Goal: Task Accomplishment & Management: Use online tool/utility

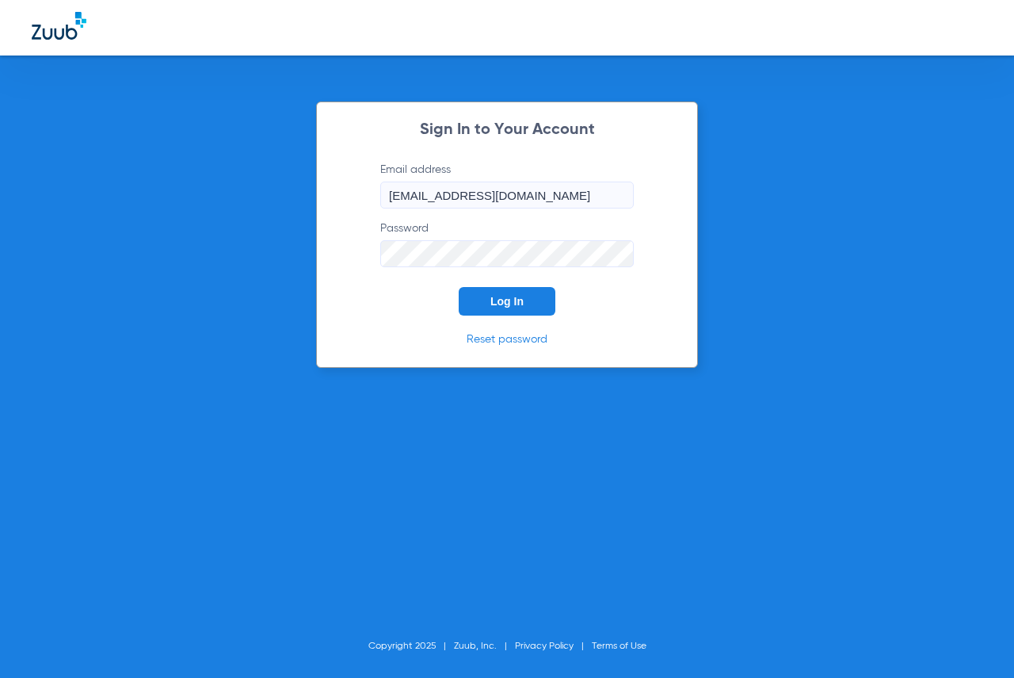
click at [525, 303] on button "Log In" at bounding box center [507, 301] width 97 height 29
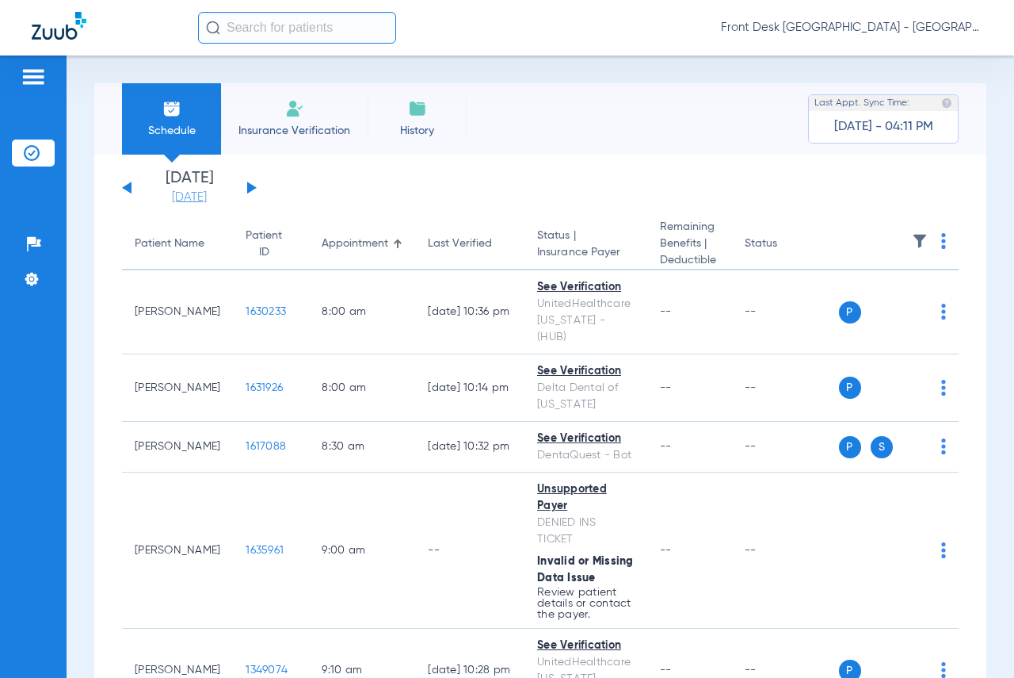
click at [170, 197] on link "[DATE]" at bounding box center [189, 197] width 95 height 16
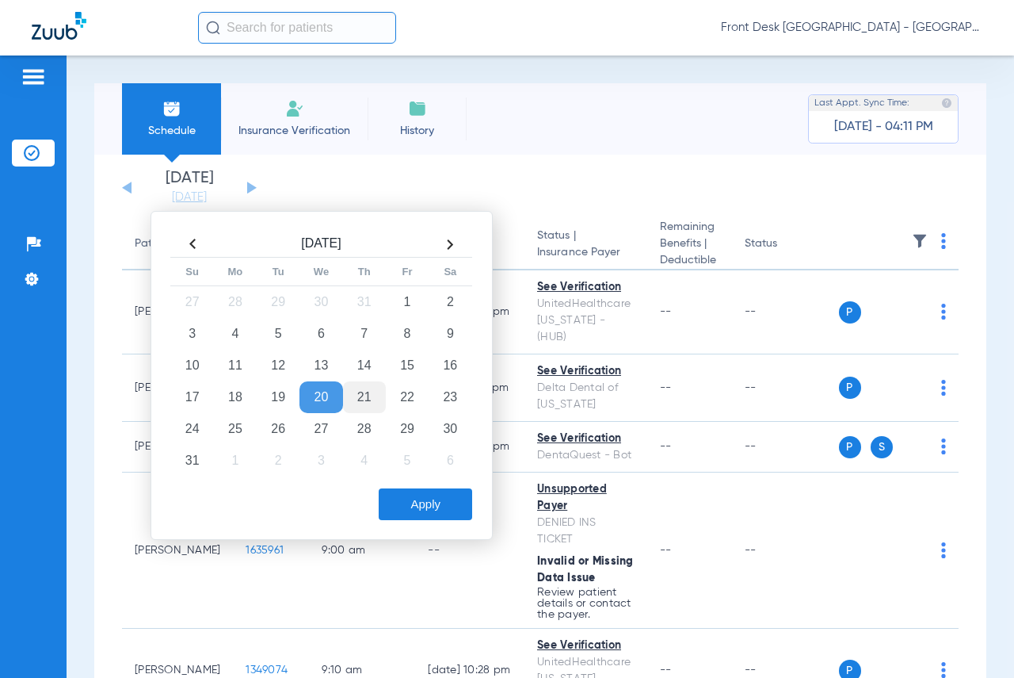
click at [357, 391] on td "21" at bounding box center [364, 397] width 43 height 32
click at [413, 499] on button "Apply" at bounding box center [426, 504] width 94 height 32
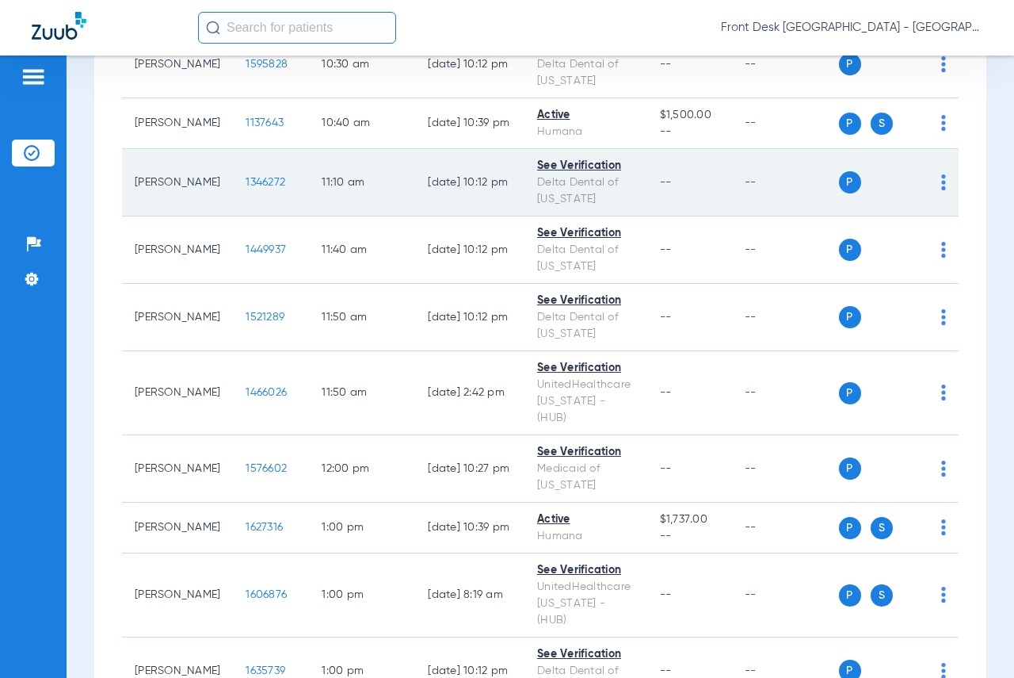
scroll to position [1030, 0]
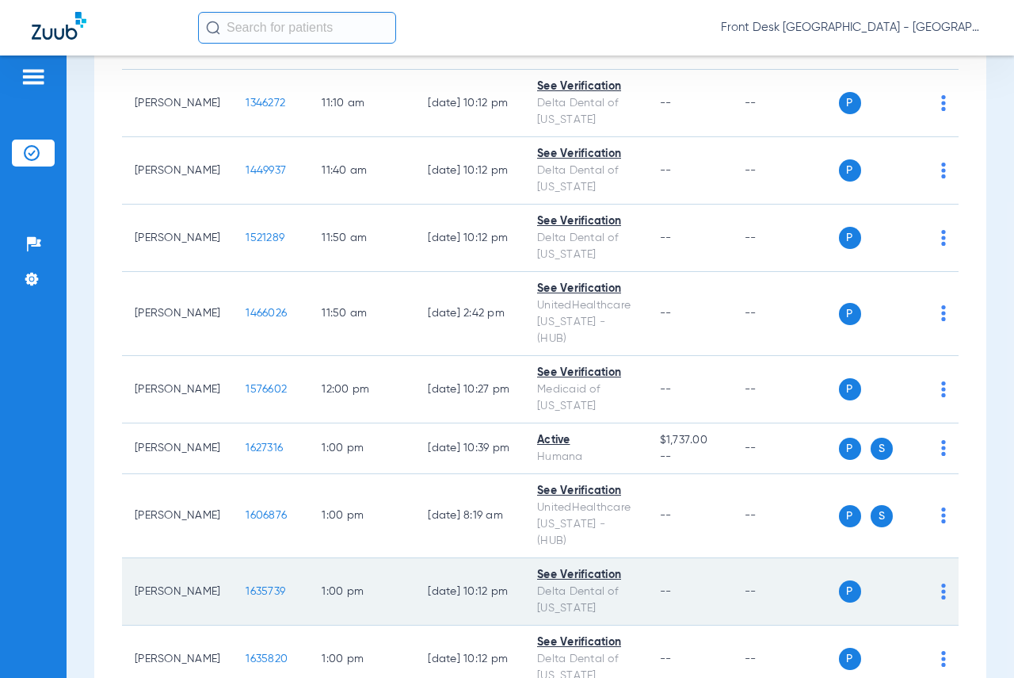
click at [246, 586] on span "1635739" at bounding box center [266, 591] width 40 height 11
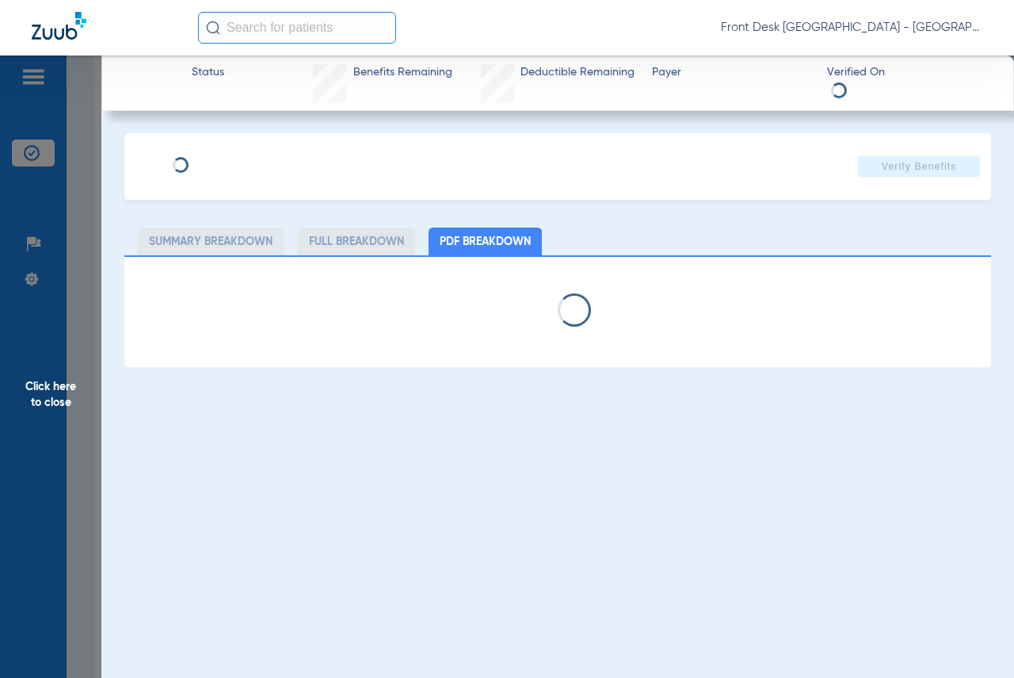
select select "page-width"
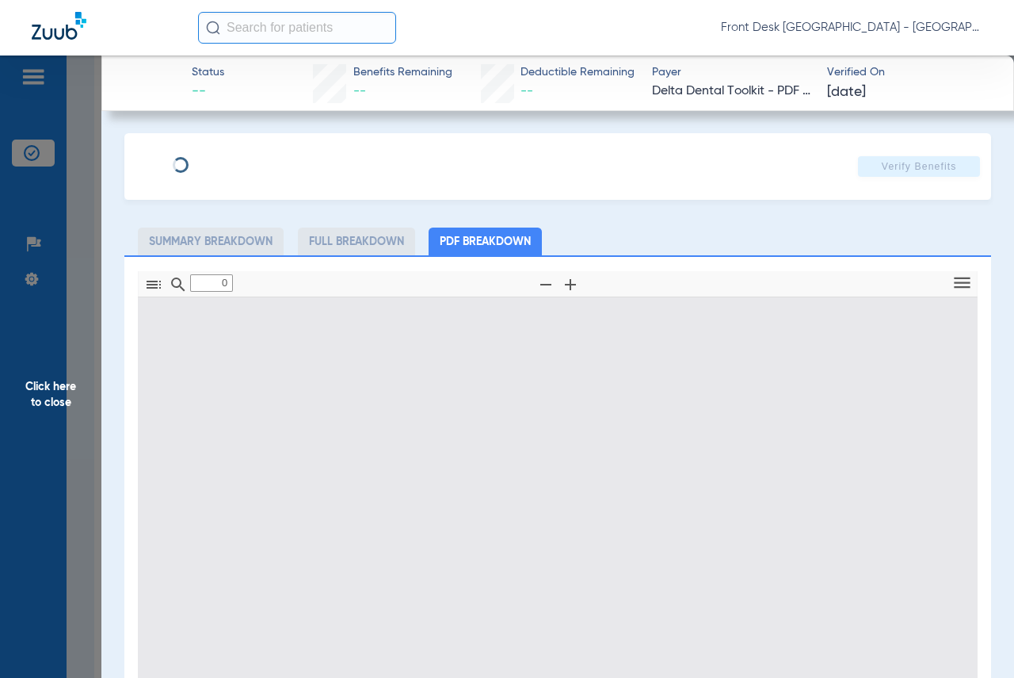
type input "1"
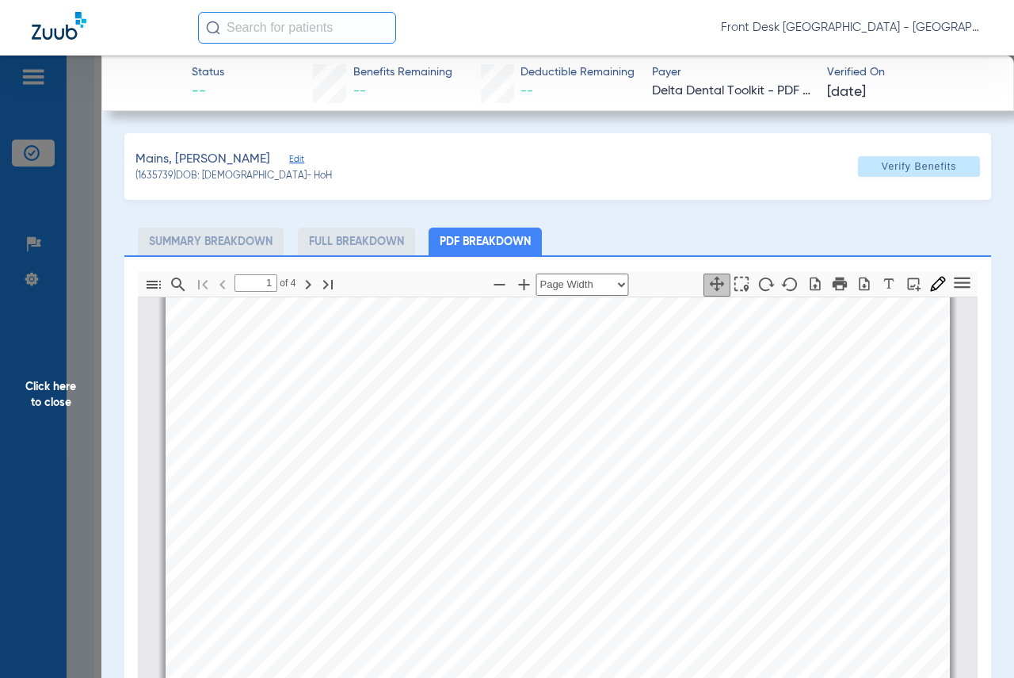
scroll to position [166, 0]
drag, startPoint x: 32, startPoint y: 384, endPoint x: 96, endPoint y: 380, distance: 64.3
click at [32, 384] on span "Click here to close" at bounding box center [50, 394] width 101 height 678
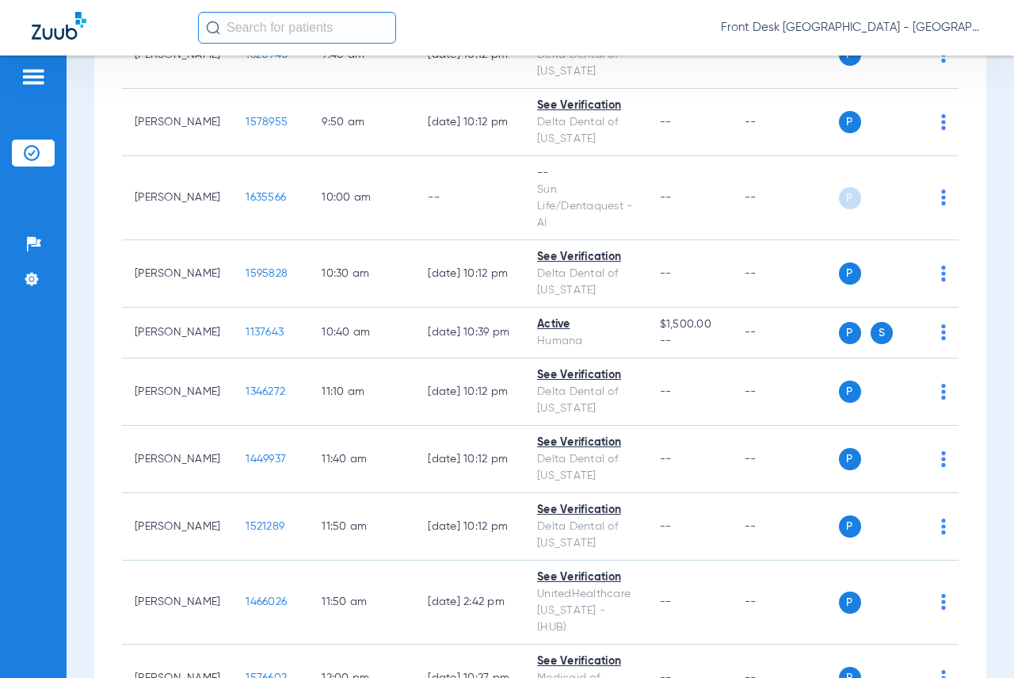
scroll to position [713, 0]
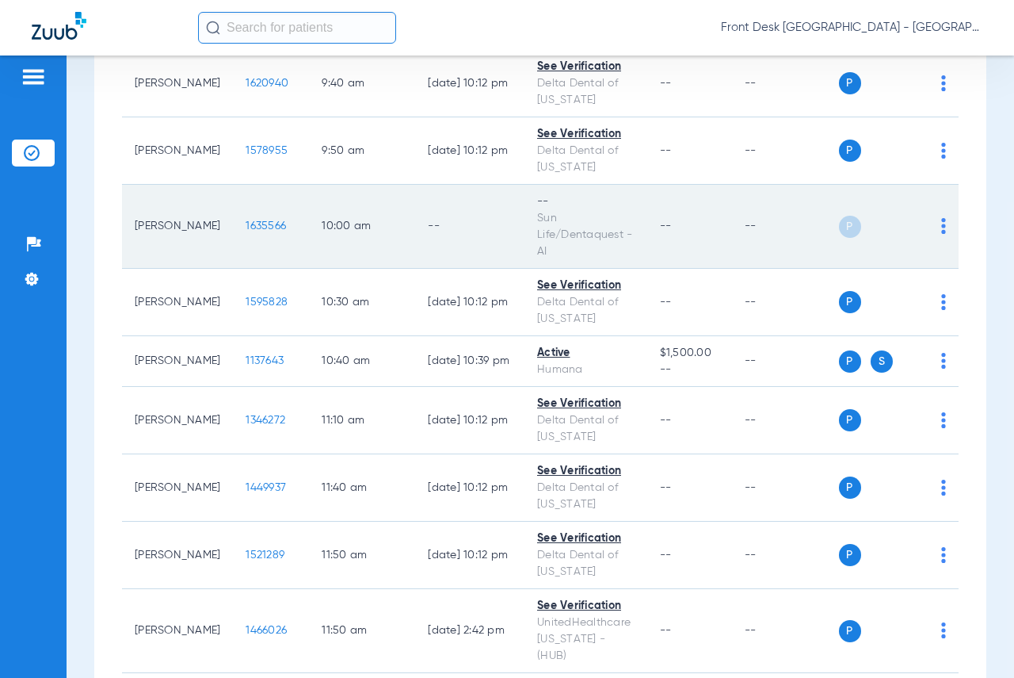
click at [246, 231] on span "1635566" at bounding box center [266, 225] width 40 height 11
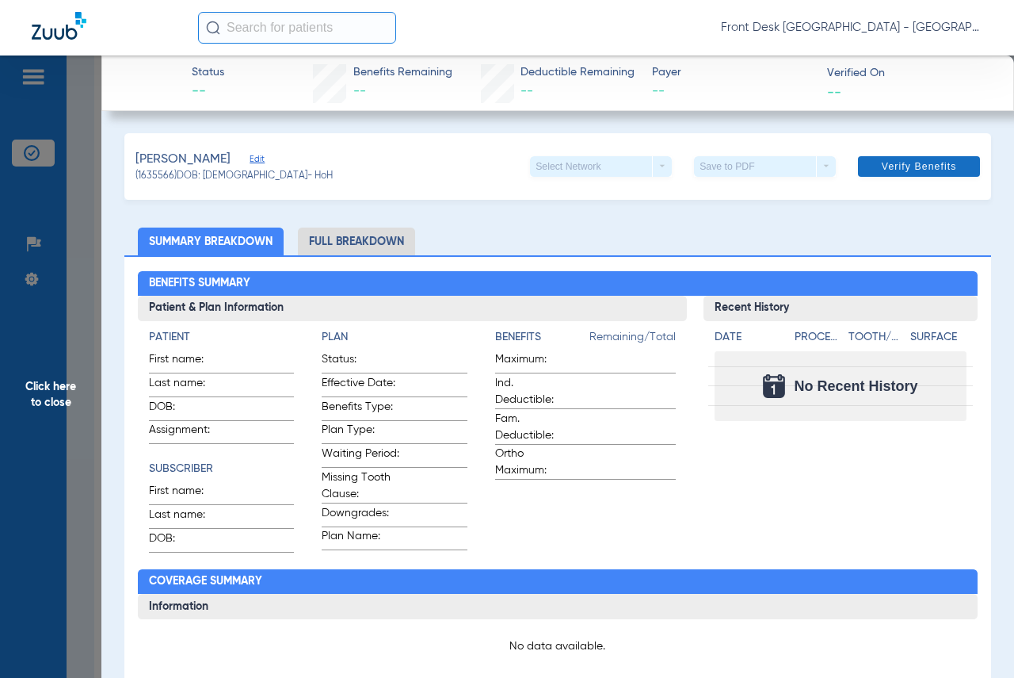
click at [929, 166] on span "Verify Benefits" at bounding box center [919, 166] width 75 height 13
